Goal: Task Accomplishment & Management: Manage account settings

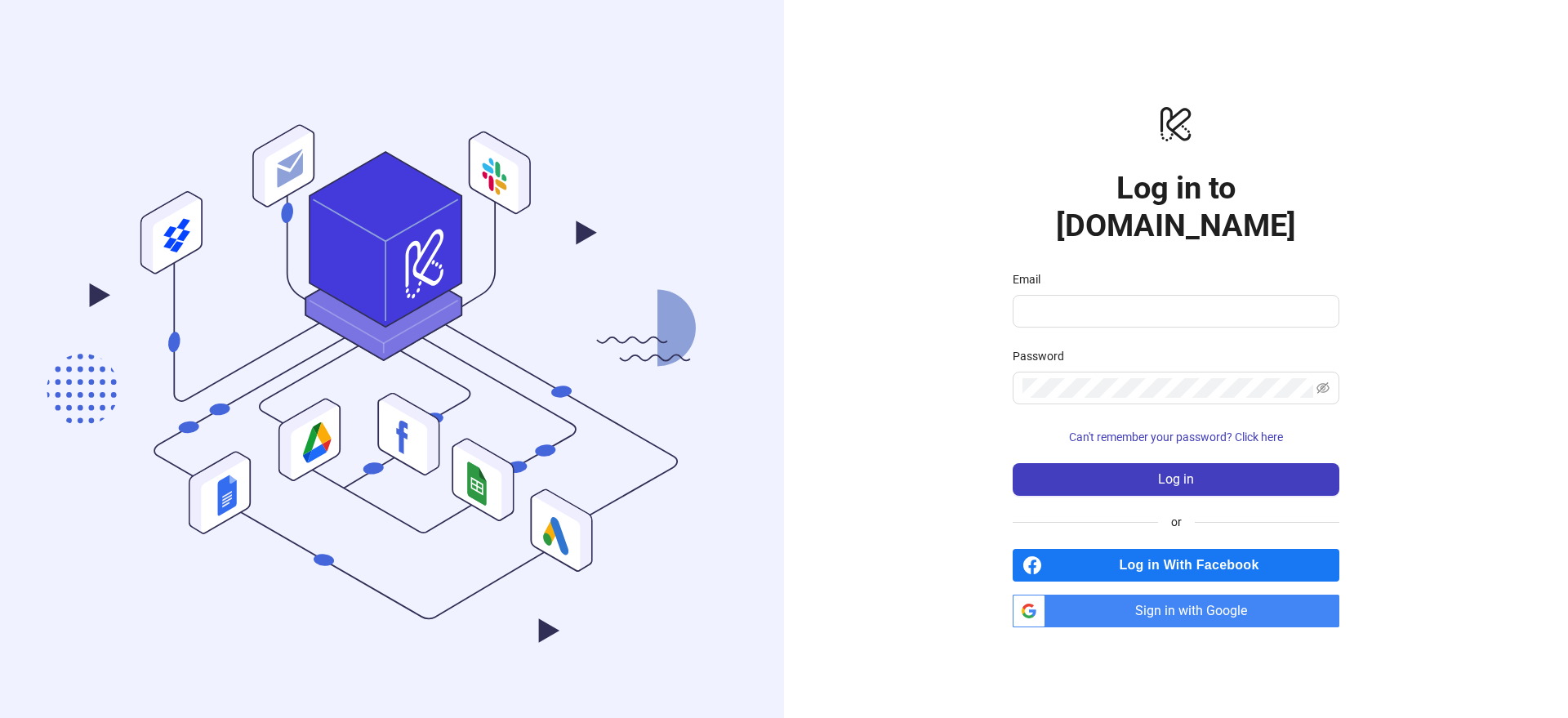
click at [1195, 595] on span "Sign in with Google" at bounding box center [1196, 610] width 287 height 33
click at [1168, 595] on span "Sign in with Google" at bounding box center [1196, 610] width 287 height 33
click at [1081, 304] on span at bounding box center [1176, 310] width 326 height 33
click at [1080, 302] on input "Email" at bounding box center [1174, 311] width 303 height 19
type input "**********"
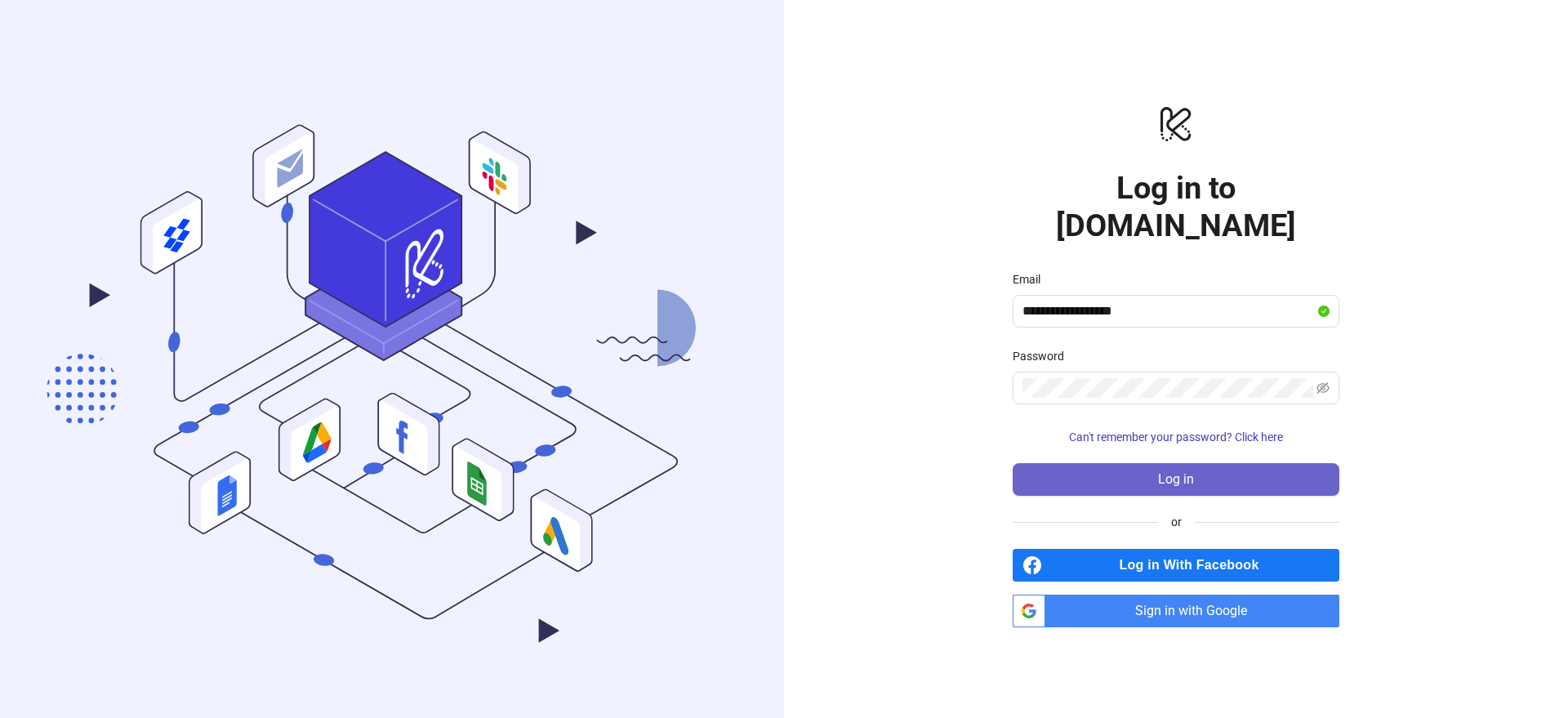
click at [1176, 463] on button "Log in" at bounding box center [1176, 479] width 326 height 33
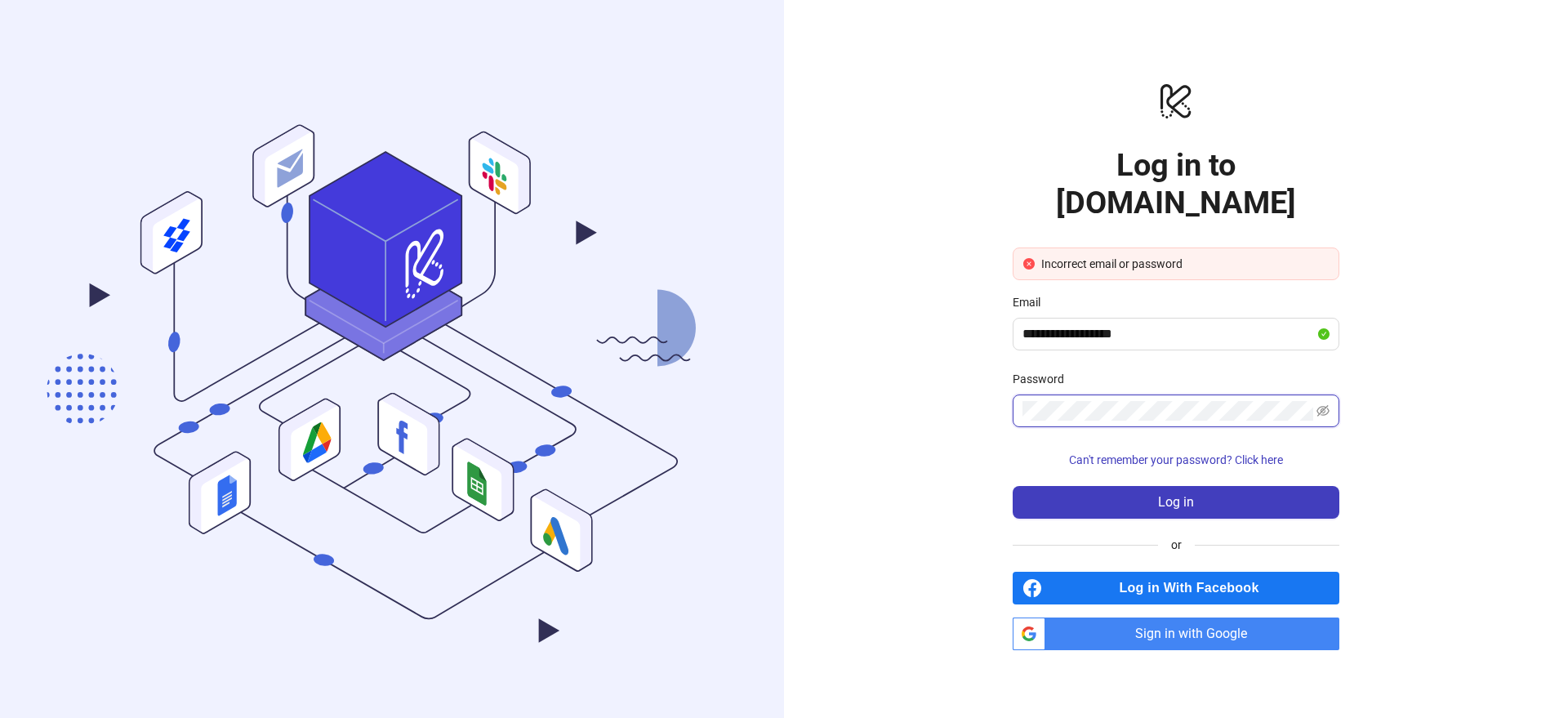
click at [1012, 486] on button "Log in" at bounding box center [1176, 502] width 326 height 33
click at [1212, 486] on button "Log in" at bounding box center [1176, 502] width 326 height 33
